Goal: Task Accomplishment & Management: Manage account settings

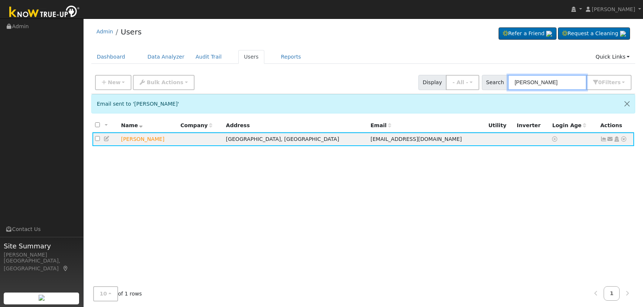
drag, startPoint x: 0, startPoint y: 0, endPoint x: 534, endPoint y: 83, distance: 540.5
click at [534, 83] on input "[PERSON_NAME]" at bounding box center [547, 82] width 79 height 15
drag, startPoint x: 493, startPoint y: 73, endPoint x: 433, endPoint y: 62, distance: 60.9
click at [435, 63] on div "Admin Users Refer a Friend Request a Cleaning" at bounding box center [363, 175] width 552 height 307
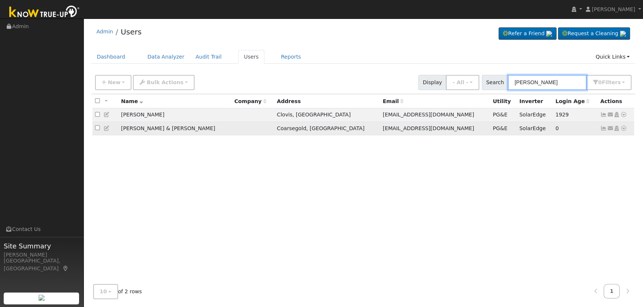
type input "[PERSON_NAME]"
click at [600, 130] on td "Send Email... Copy a Link Reset Password Open Access Data Analyzer Reports Scen…" at bounding box center [616, 129] width 37 height 14
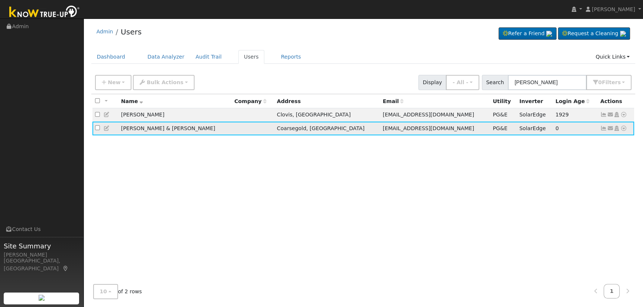
click at [600, 130] on td "Send Email... Copy a Link Reset Password Open Access Data Analyzer Reports Scen…" at bounding box center [616, 129] width 37 height 14
click at [602, 131] on icon at bounding box center [603, 128] width 7 height 5
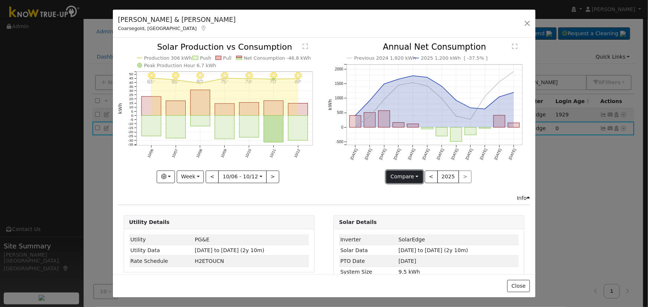
click at [415, 175] on button "Compare" at bounding box center [404, 177] width 37 height 13
click at [391, 200] on link "Current Year" at bounding box center [416, 202] width 58 height 10
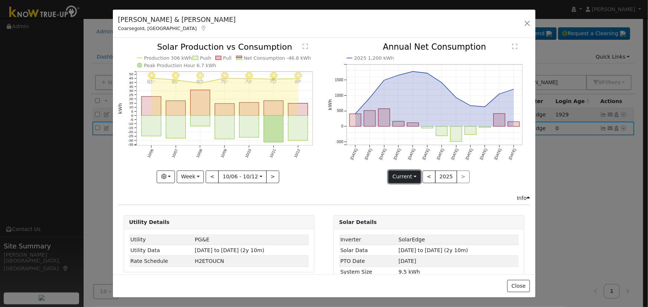
click at [402, 179] on button "Current" at bounding box center [404, 177] width 33 height 13
click at [405, 192] on link "Compare Previous" at bounding box center [418, 192] width 58 height 10
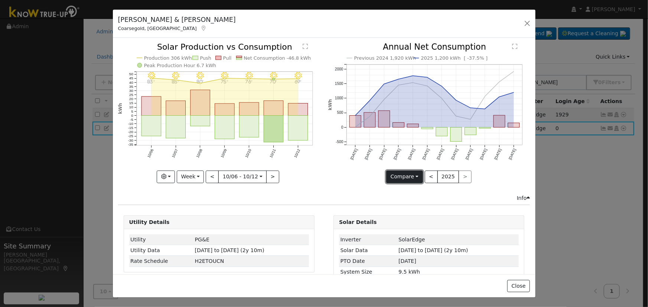
click at [403, 178] on button "Compare" at bounding box center [404, 177] width 37 height 13
click at [401, 198] on link "Current Year" at bounding box center [416, 202] width 58 height 10
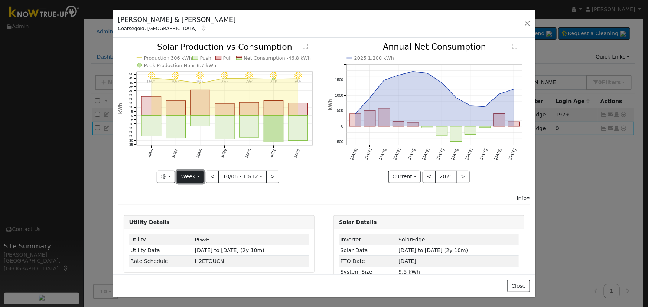
click at [185, 175] on button "Week" at bounding box center [190, 177] width 27 height 13
